Goal: Task Accomplishment & Management: Manage account settings

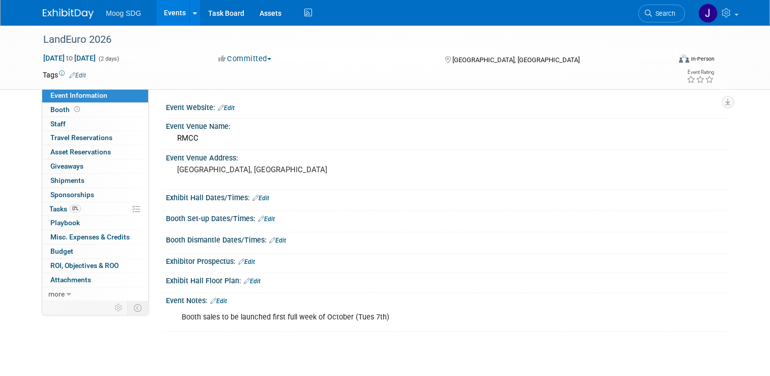
click at [161, 13] on link "Events" at bounding box center [174, 12] width 37 height 25
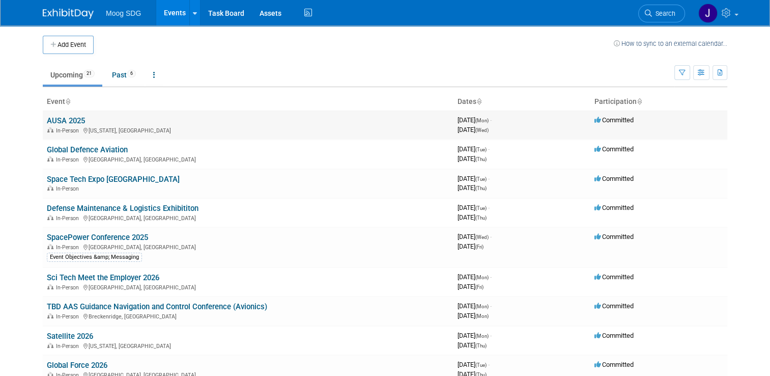
click at [63, 121] on link "AUSA 2025" at bounding box center [66, 120] width 38 height 9
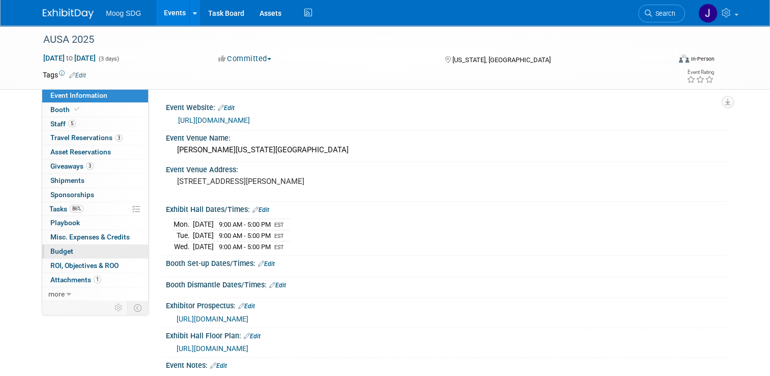
click at [69, 247] on link "Budget" at bounding box center [95, 251] width 106 height 14
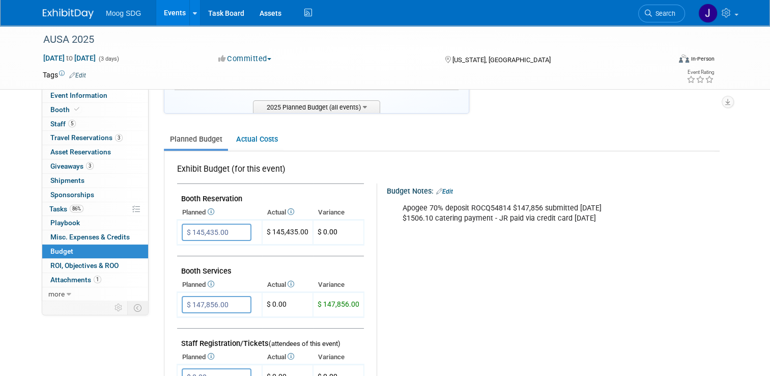
scroll to position [153, 0]
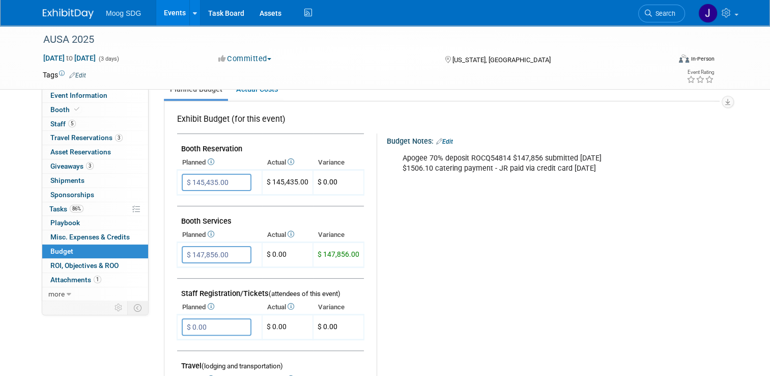
click at [443, 139] on link "Edit" at bounding box center [444, 141] width 17 height 7
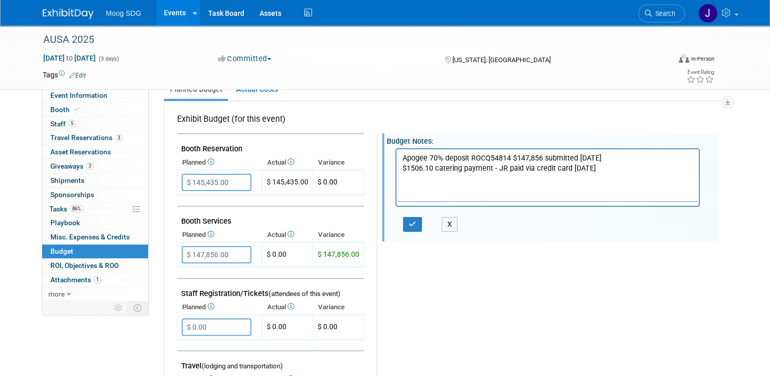
scroll to position [0, 0]
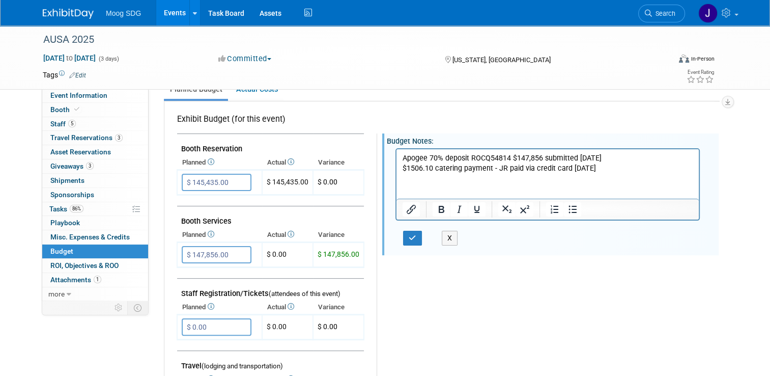
click at [616, 171] on p "Apogee 70% deposit ROCQ54814 $147,856 submitted 8/26/25 $1506.10 catering payme…" at bounding box center [548, 163] width 291 height 20
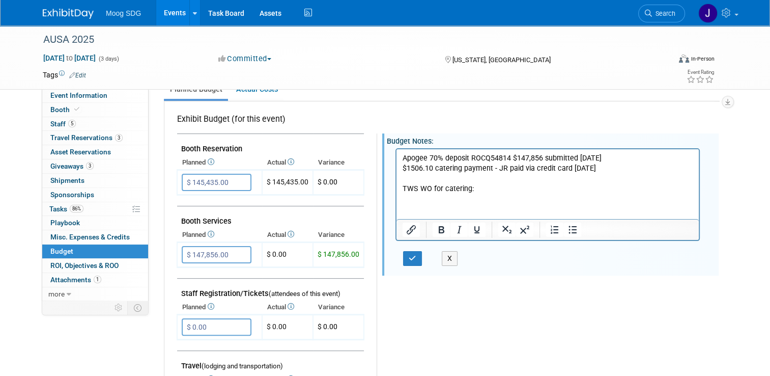
click at [476, 187] on p "TWS WO for catering:" at bounding box center [548, 188] width 291 height 10
click at [469, 186] on p "TWS WO for catering: MS73100001" at bounding box center [548, 188] width 291 height 10
click at [409, 259] on icon "button" at bounding box center [413, 257] width 8 height 7
